Goal: Use online tool/utility

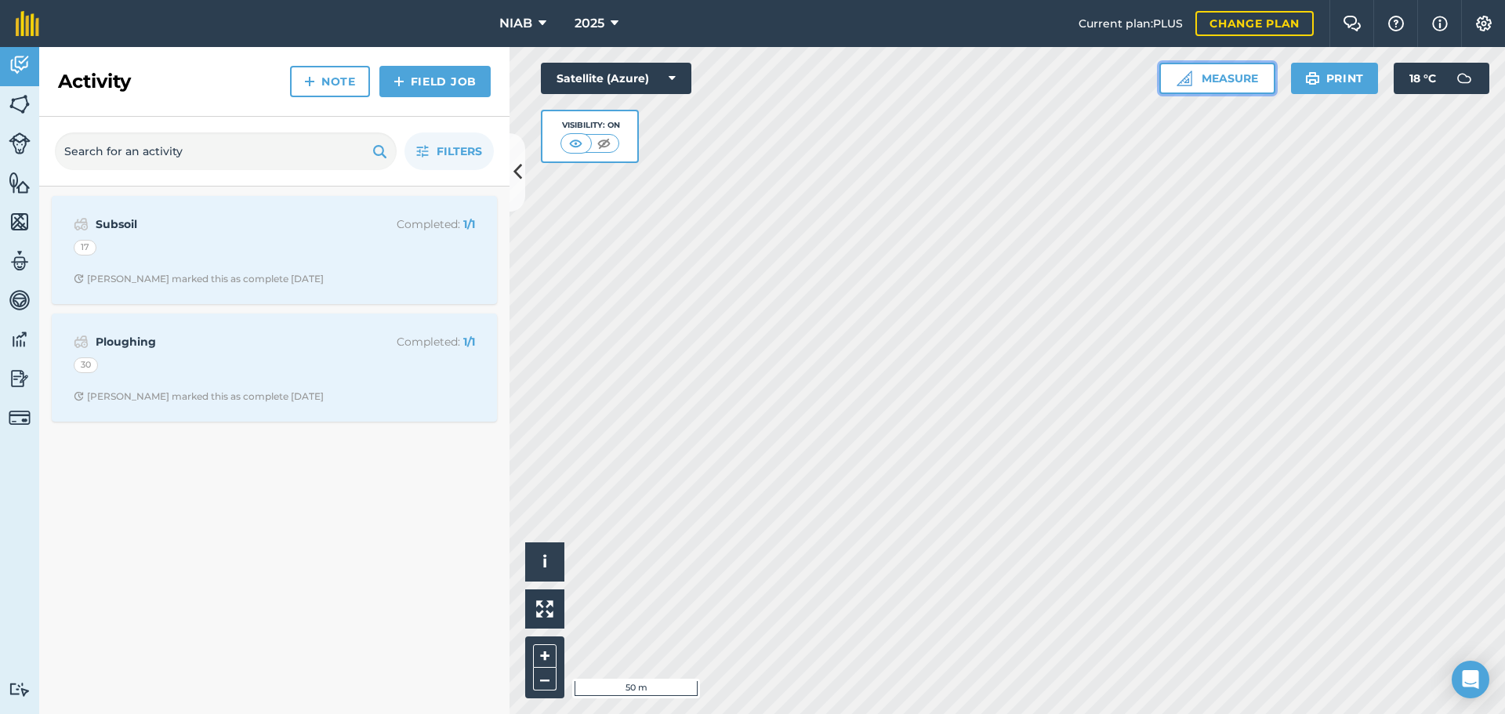
click at [1222, 76] on button "Measure" at bounding box center [1217, 78] width 116 height 31
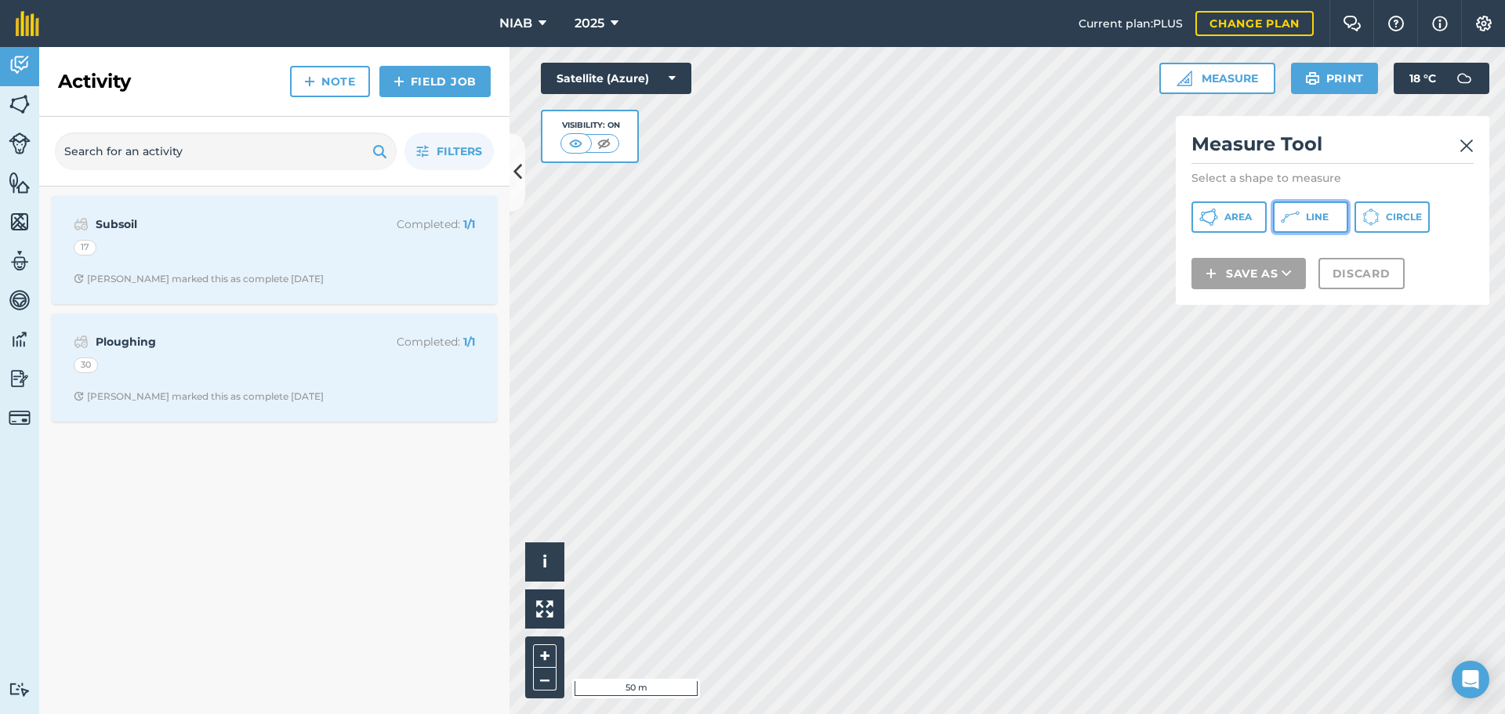
click at [1325, 216] on span "Line" at bounding box center [1317, 217] width 23 height 13
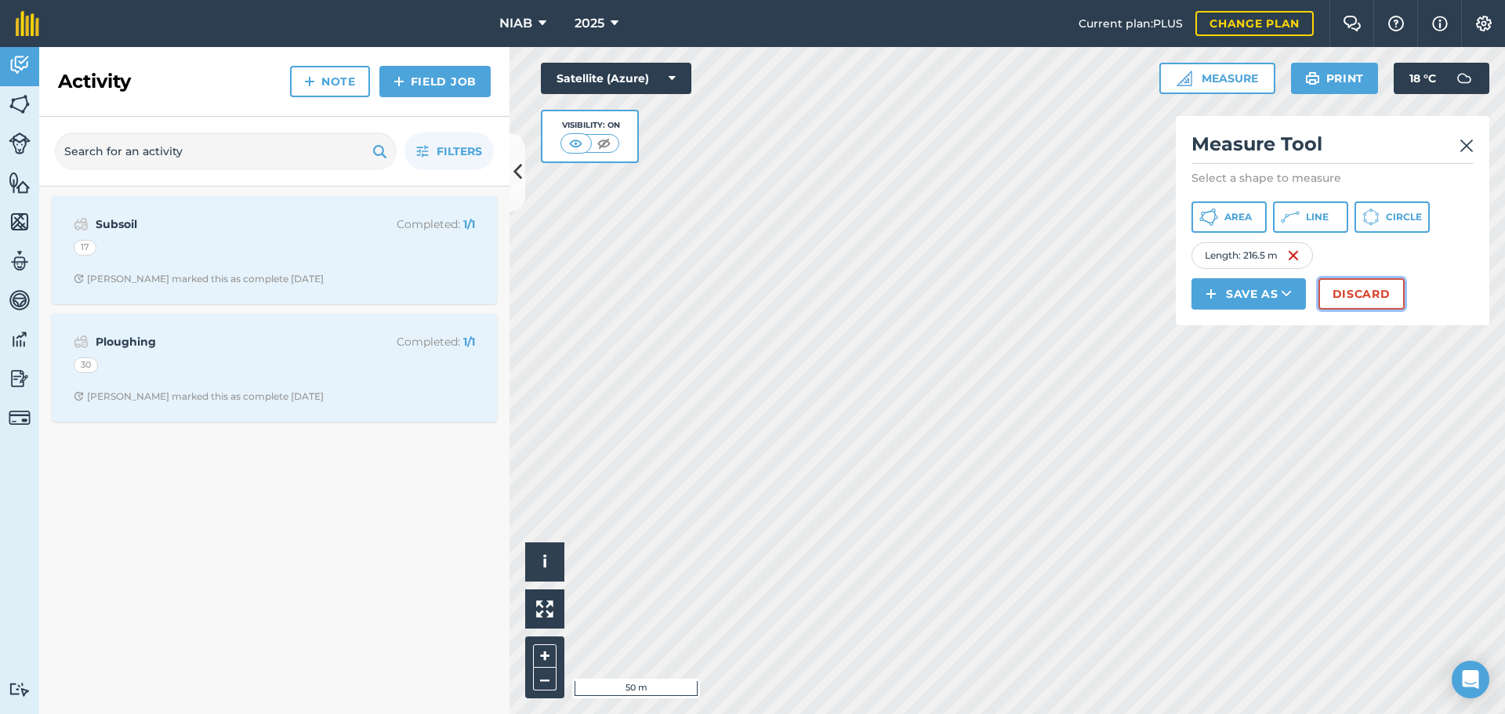
click at [1336, 292] on button "Discard" at bounding box center [1361, 293] width 86 height 31
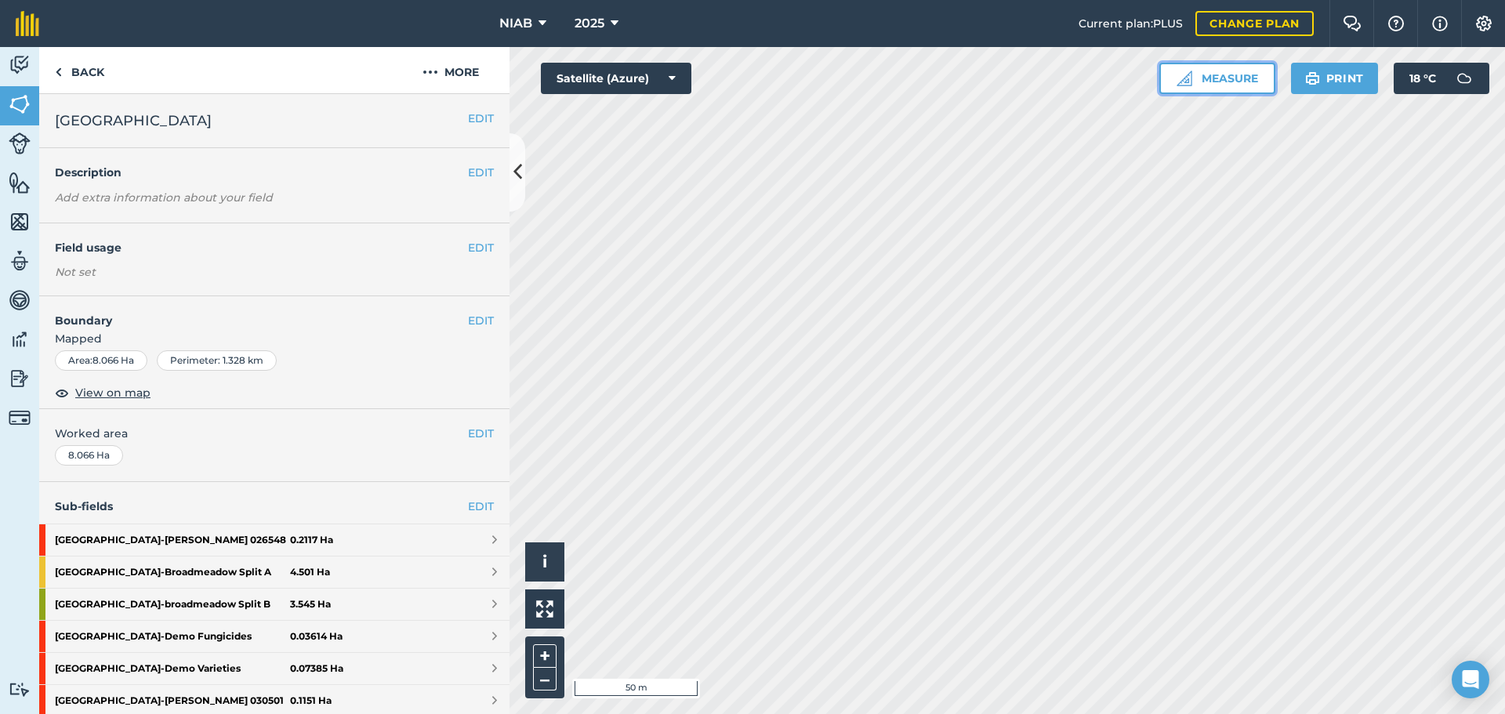
click at [1234, 81] on button "Measure" at bounding box center [1217, 78] width 116 height 31
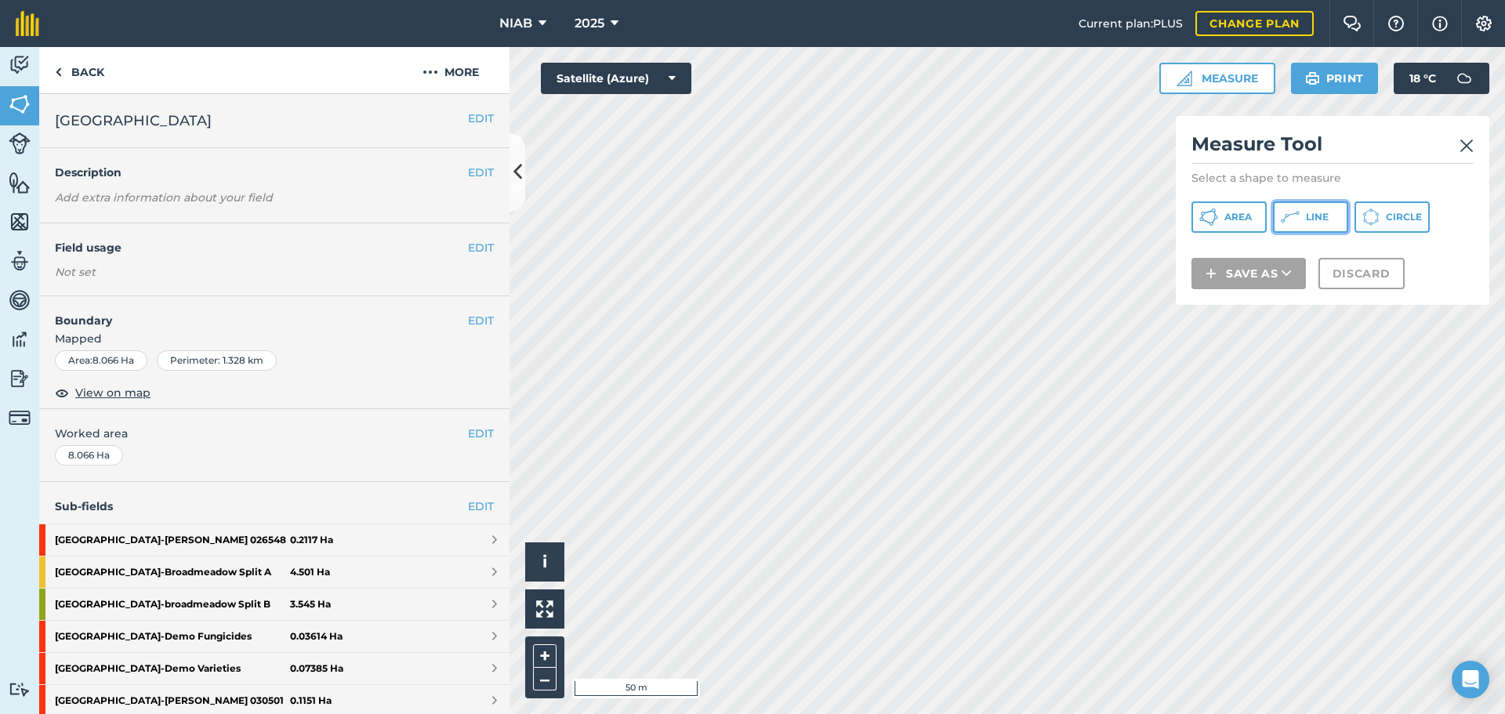
click at [1319, 219] on span "Line" at bounding box center [1317, 217] width 23 height 13
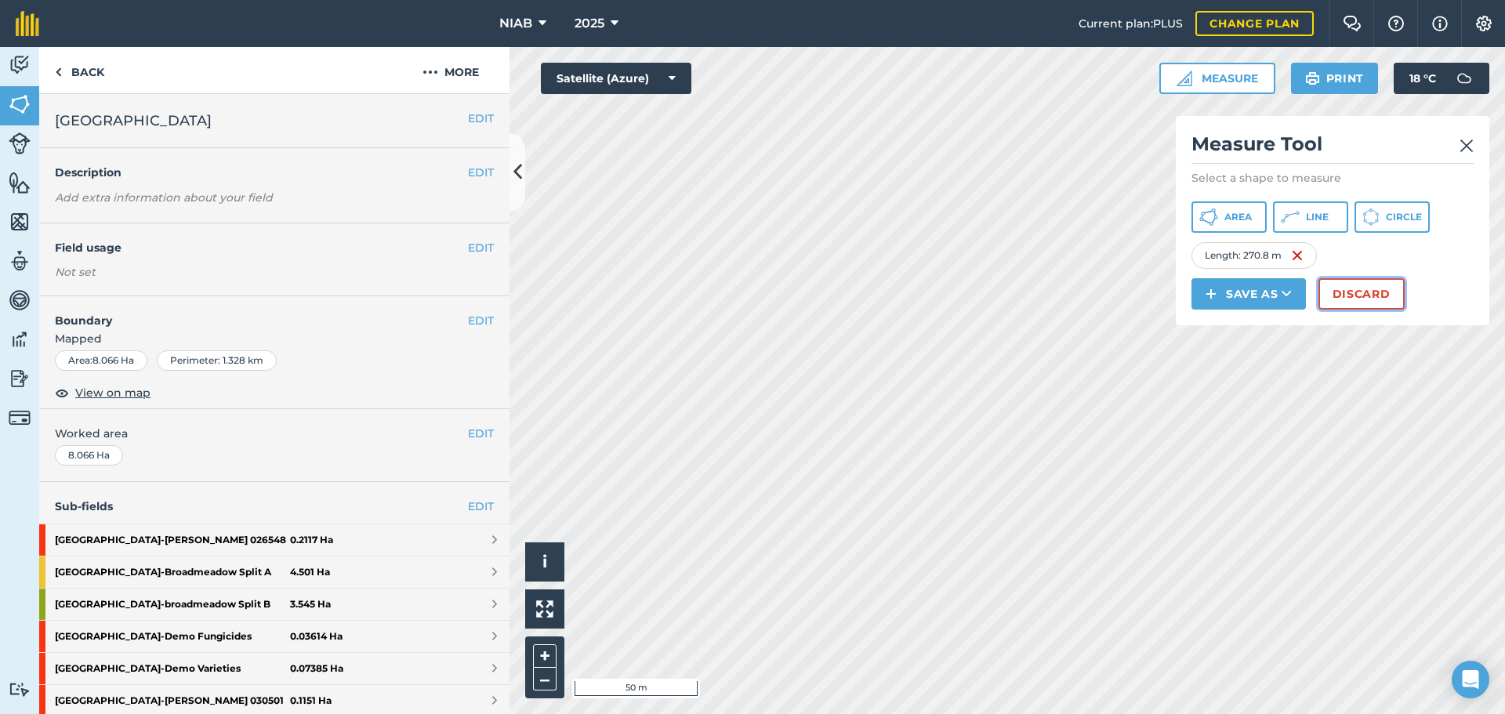
click at [1348, 293] on button "Discard" at bounding box center [1361, 293] width 86 height 31
